Goal: Check status: Check status

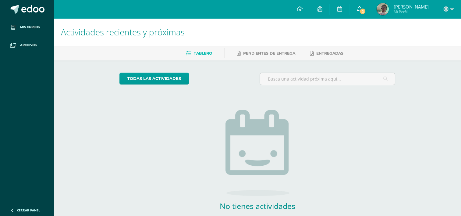
click at [358, 10] on icon at bounding box center [359, 8] width 5 height 5
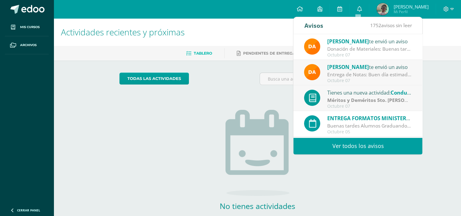
click at [387, 9] on img at bounding box center [383, 9] width 12 height 12
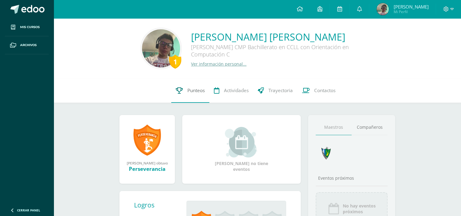
click at [204, 79] on link "Punteos" at bounding box center [190, 90] width 38 height 24
